Goal: Task Accomplishment & Management: Manage account settings

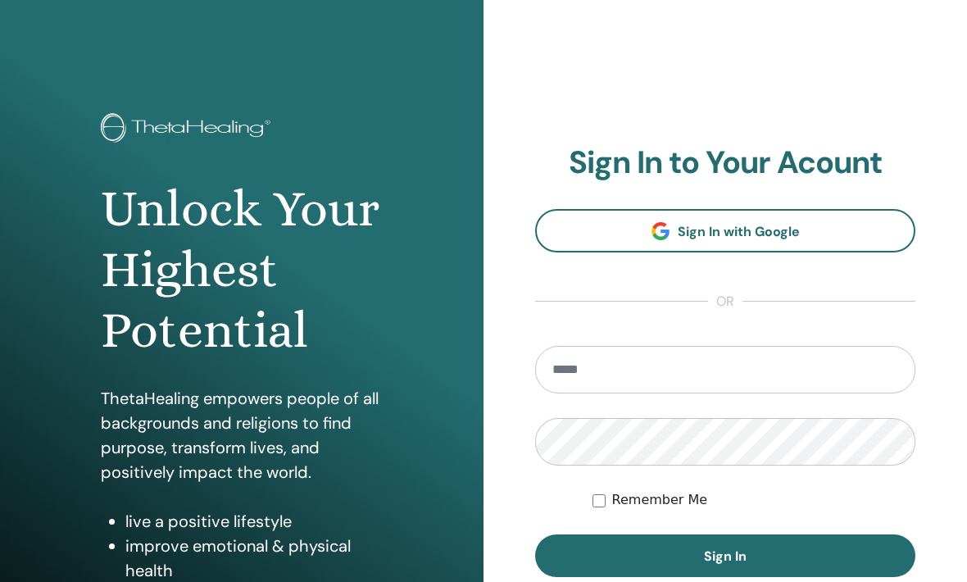
scroll to position [228, 0]
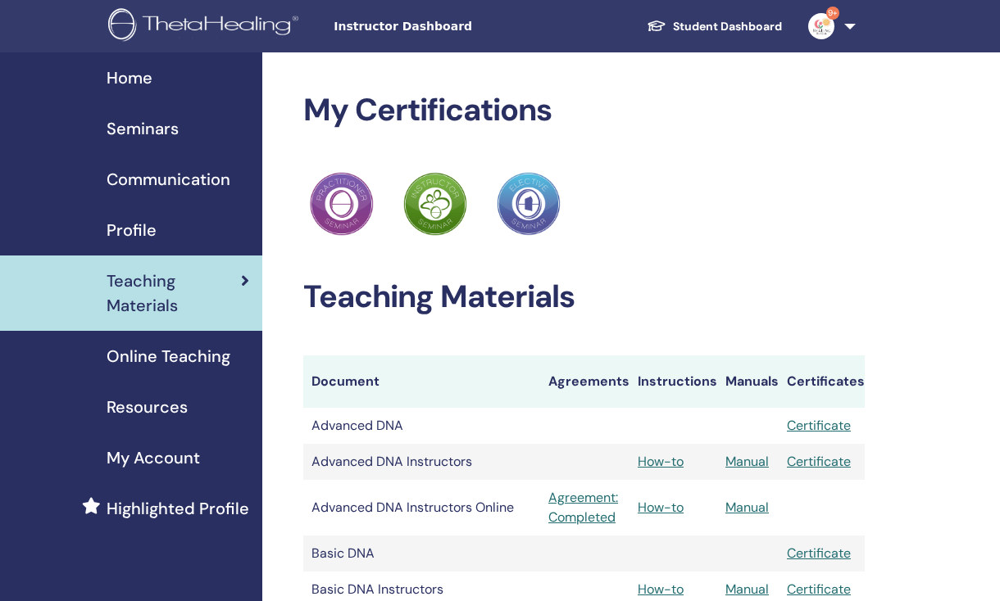
scroll to position [3, 0]
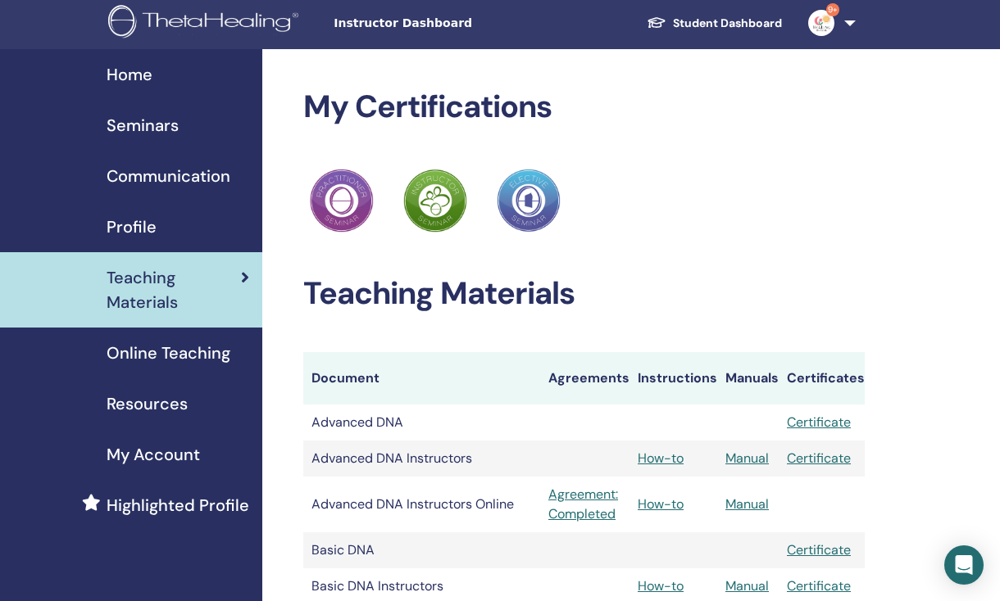
click at [144, 211] on link "Profile" at bounding box center [131, 227] width 262 height 51
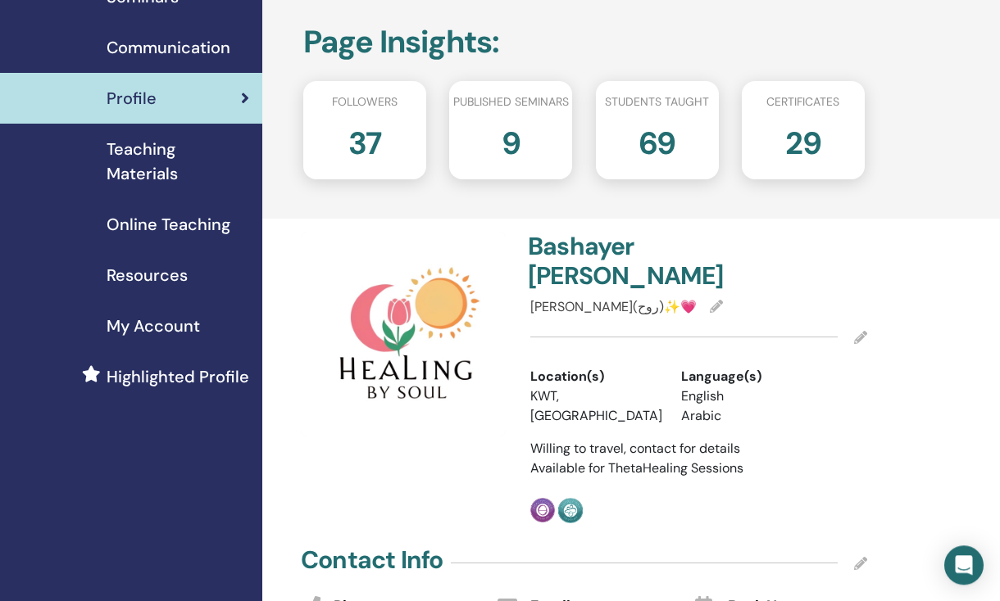
scroll to position [131, 0]
click at [196, 321] on span "My Account" at bounding box center [153, 327] width 93 height 25
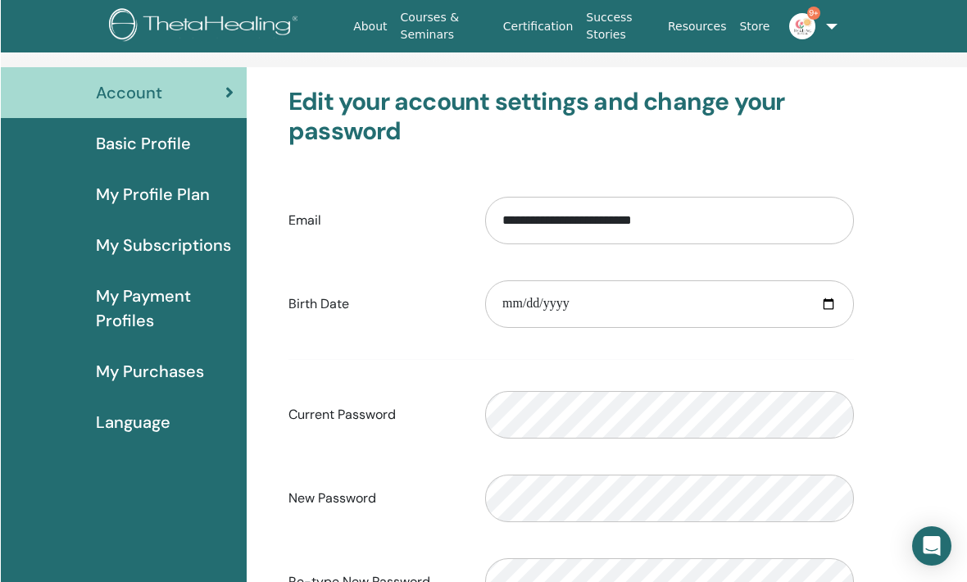
scroll to position [80, 1]
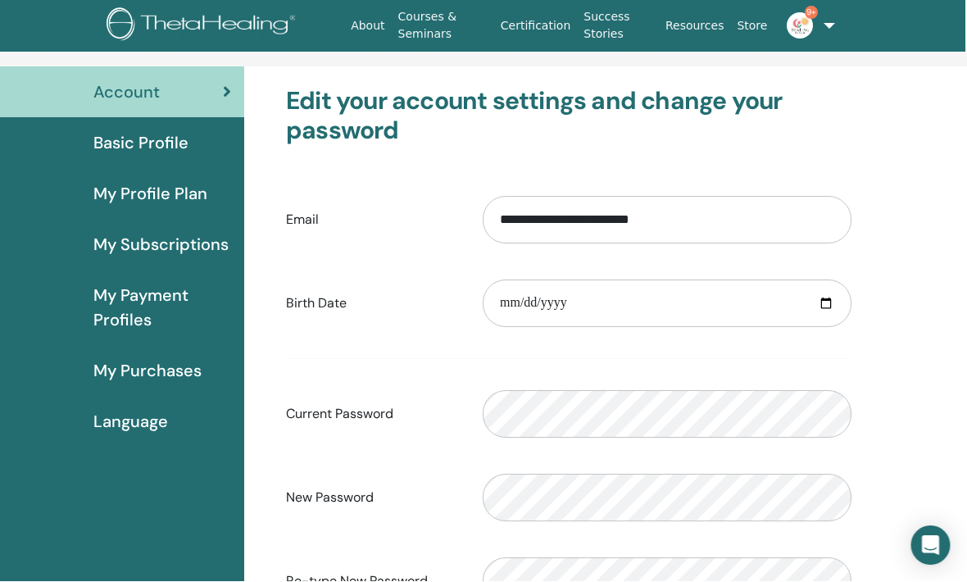
click at [199, 188] on span "My Profile Plan" at bounding box center [151, 194] width 114 height 25
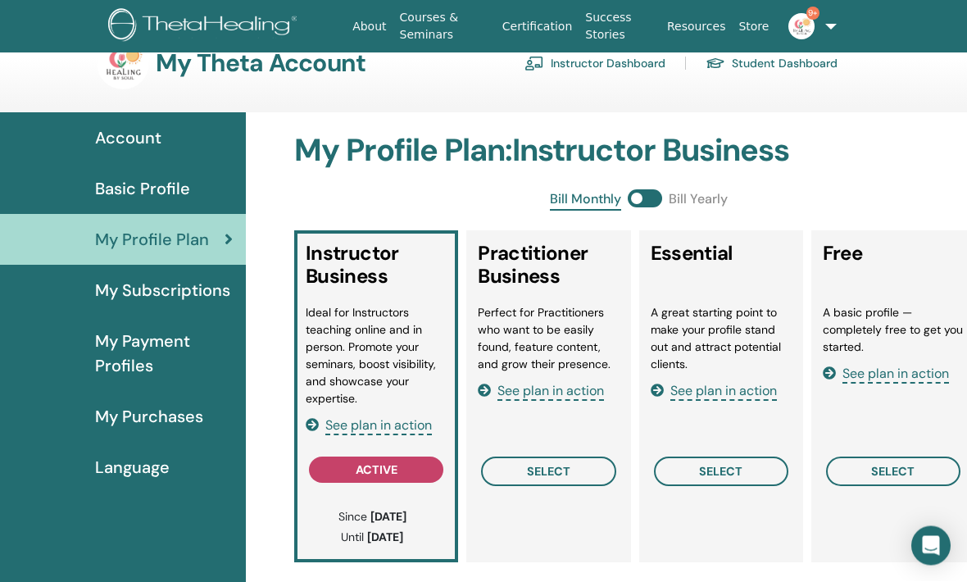
scroll to position [35, 0]
click at [650, 198] on span at bounding box center [645, 198] width 34 height 18
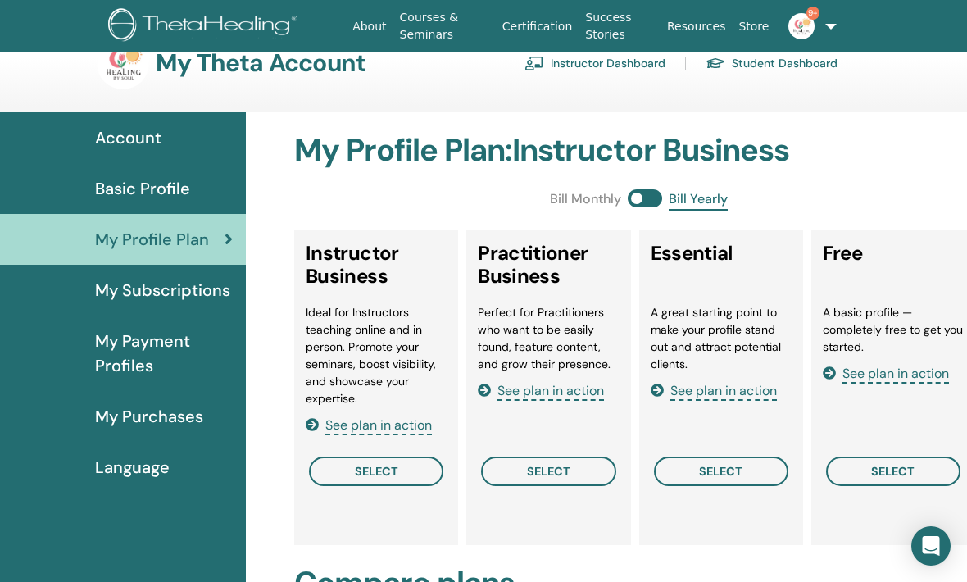
click at [654, 197] on span at bounding box center [645, 198] width 34 height 18
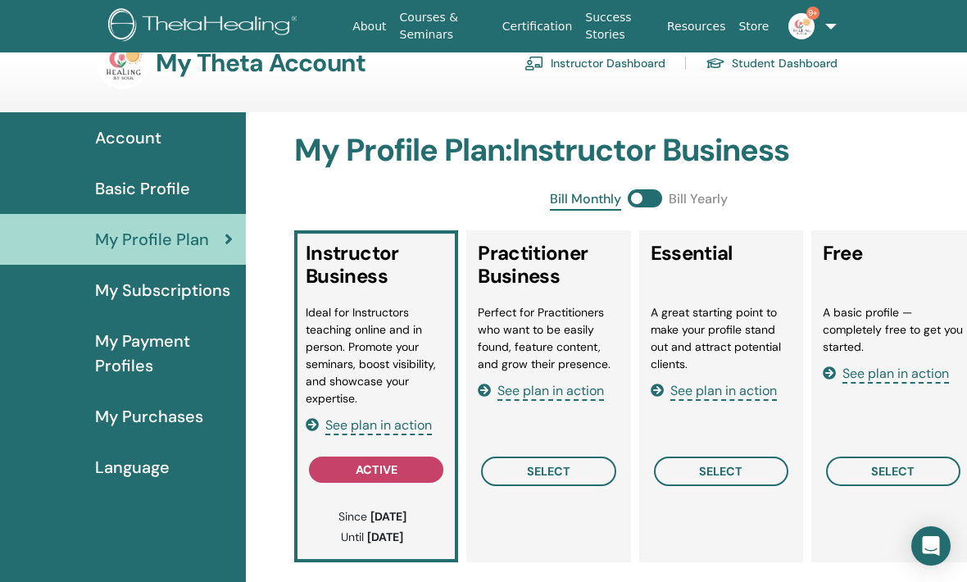
click at [646, 189] on span at bounding box center [645, 198] width 34 height 18
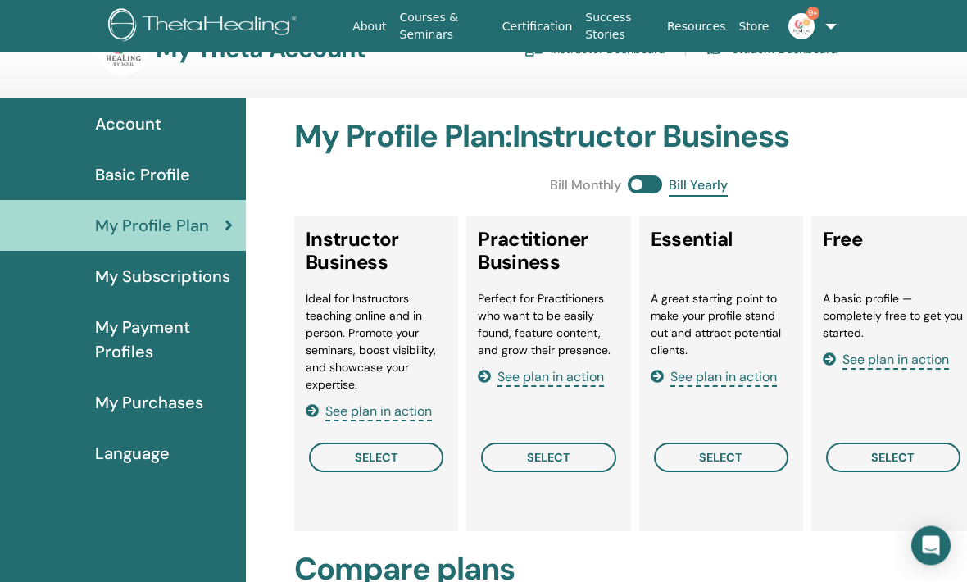
click at [643, 190] on span at bounding box center [645, 185] width 34 height 18
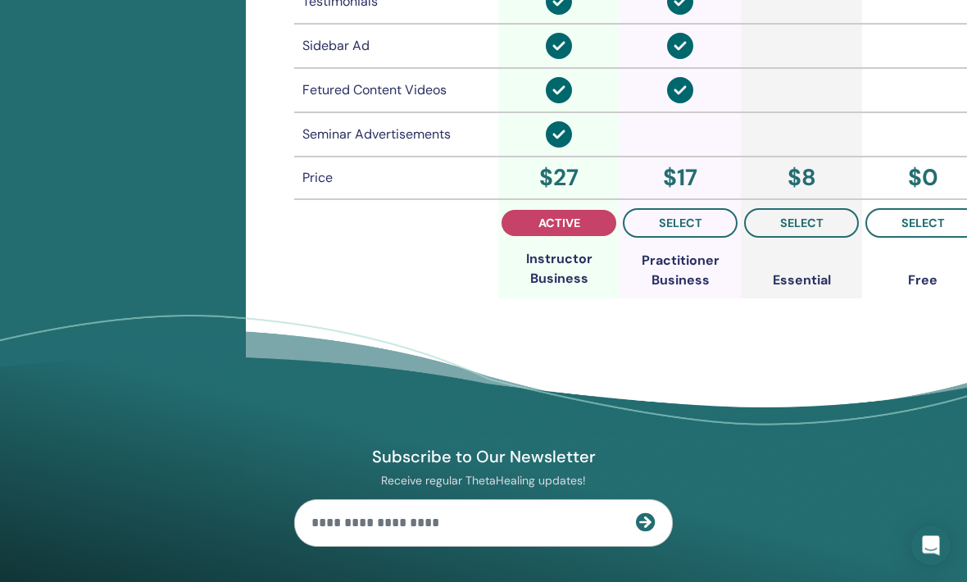
scroll to position [1403, 0]
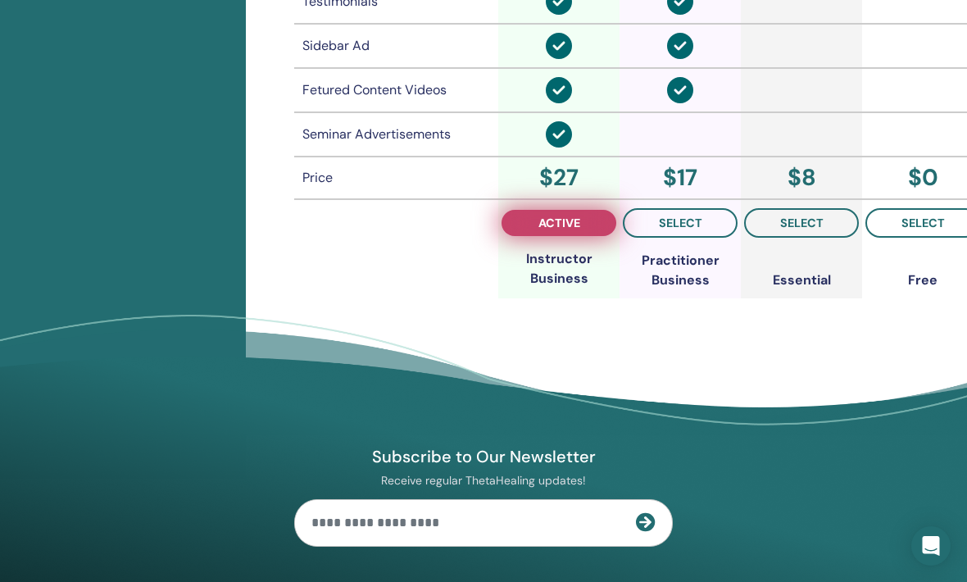
click at [577, 216] on span "active" at bounding box center [559, 222] width 42 height 13
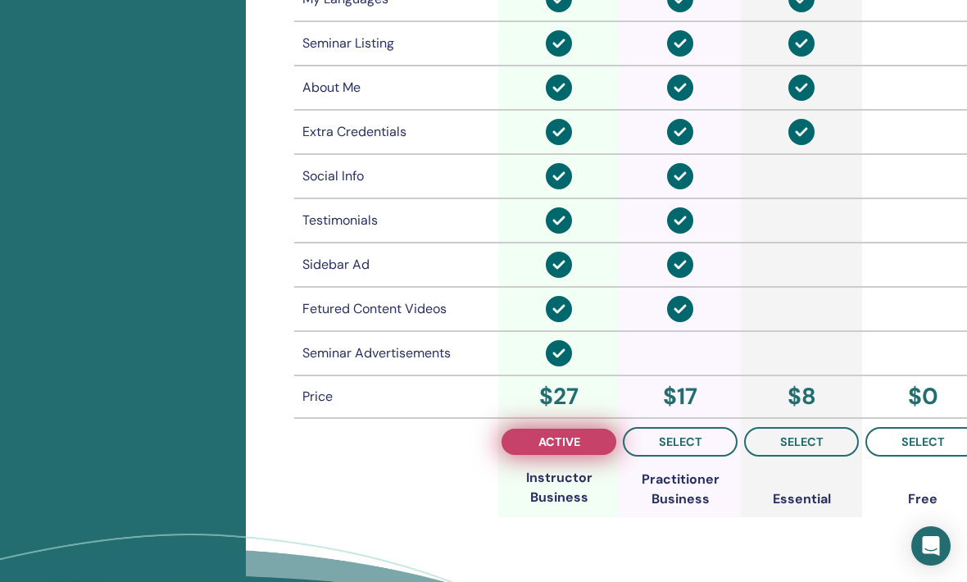
scroll to position [1182, 0]
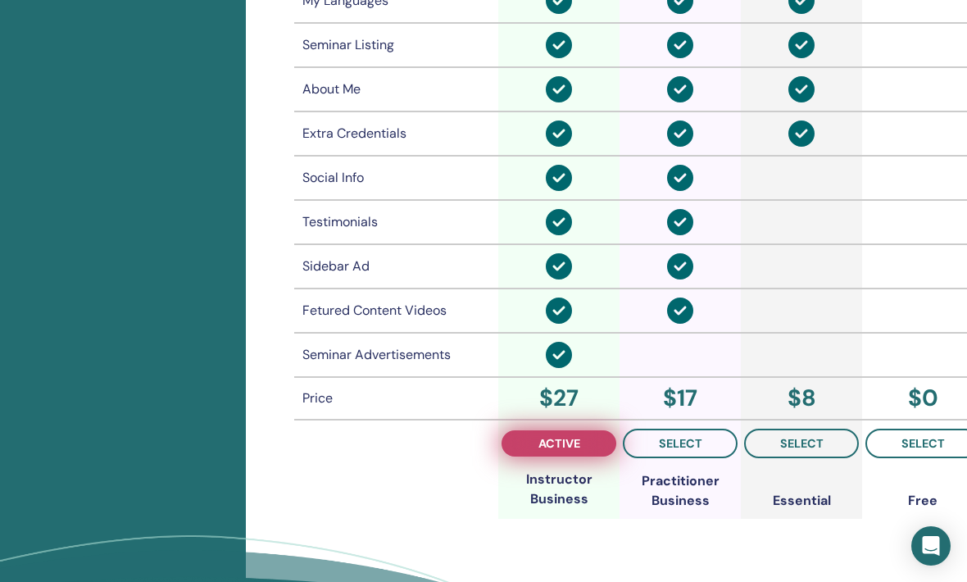
click at [582, 446] on button "active" at bounding box center [558, 443] width 115 height 26
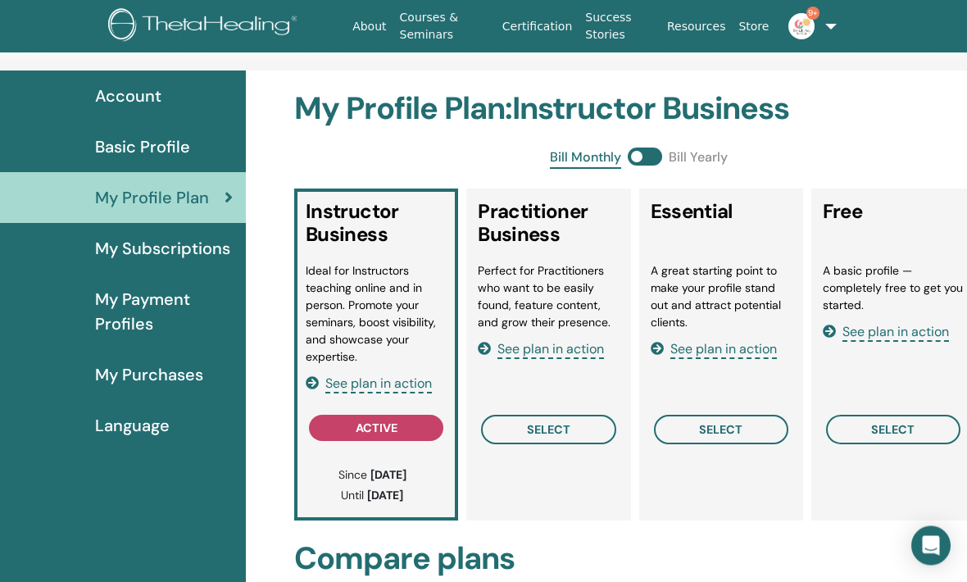
scroll to position [79, 0]
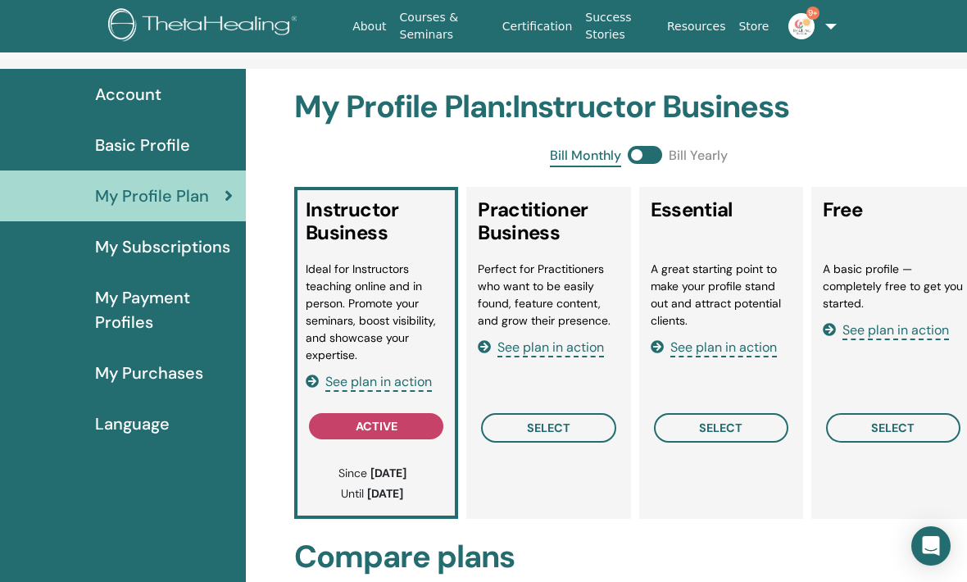
click at [154, 313] on span "My Payment Profiles" at bounding box center [164, 309] width 138 height 49
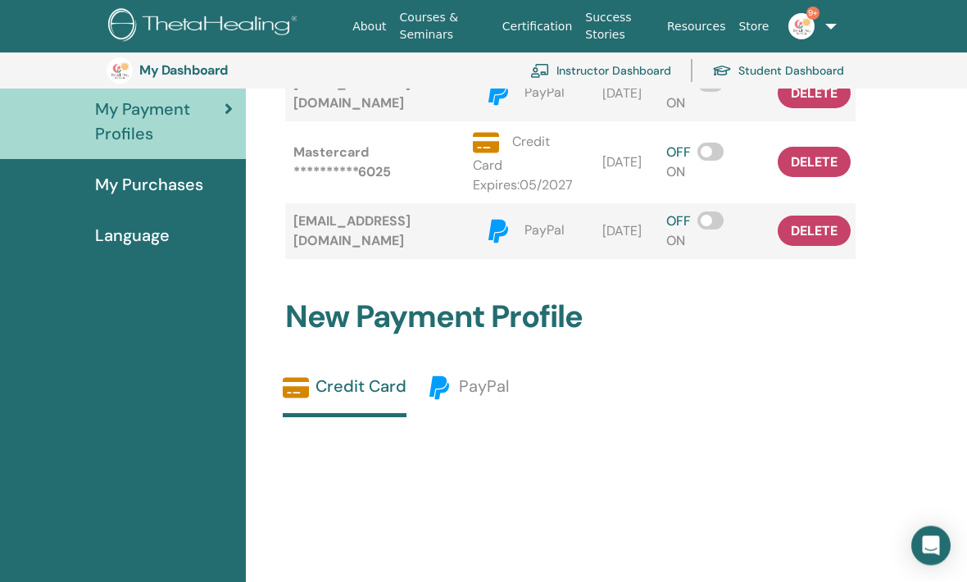
scroll to position [303, 0]
click at [168, 193] on span "My Purchases" at bounding box center [149, 184] width 108 height 25
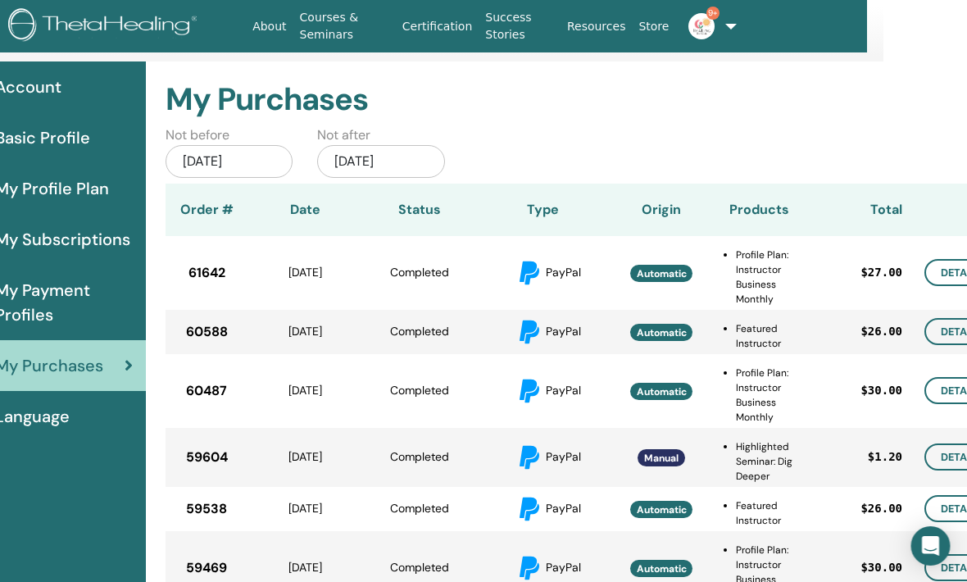
scroll to position [86, 152]
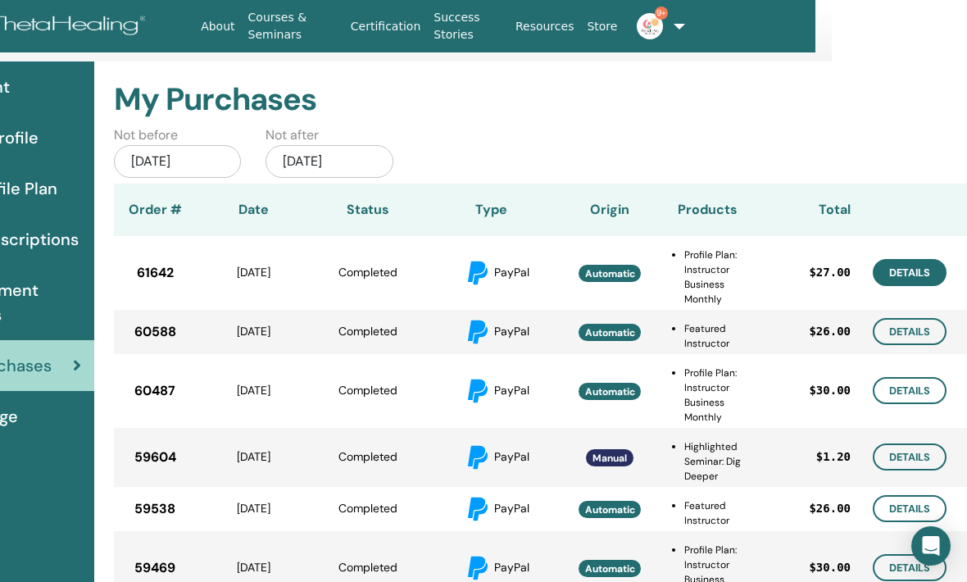
click at [913, 266] on link "Details" at bounding box center [910, 272] width 74 height 27
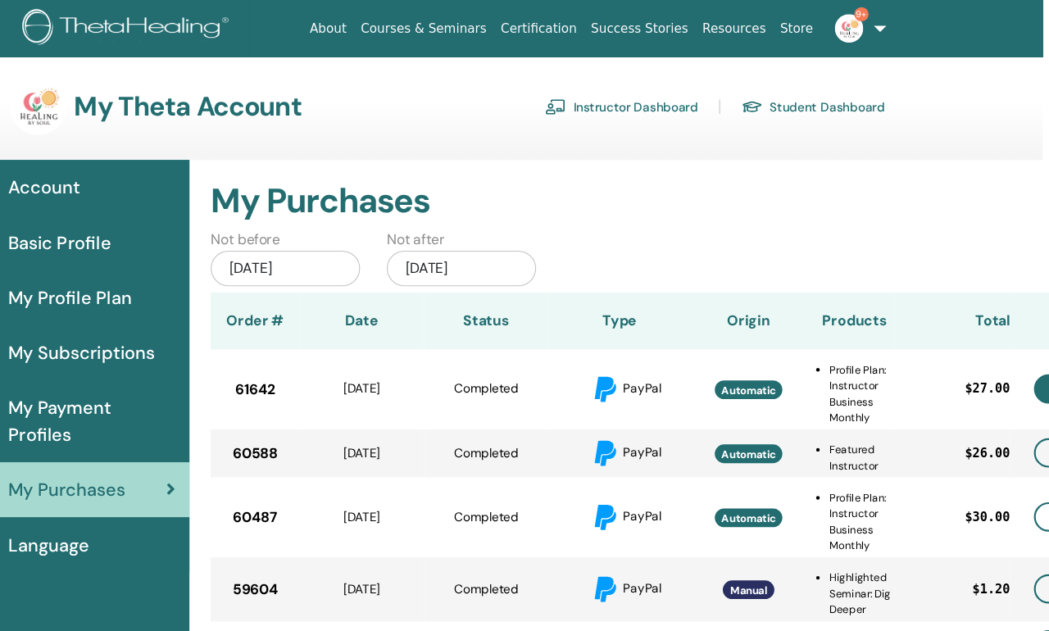
scroll to position [0, 86]
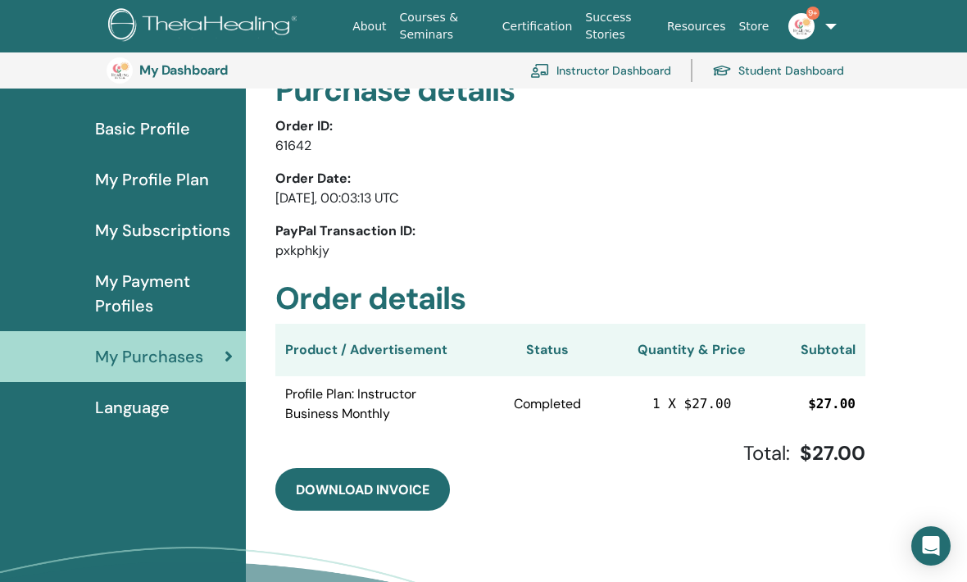
scroll to position [97, 0]
